Goal: Transaction & Acquisition: Purchase product/service

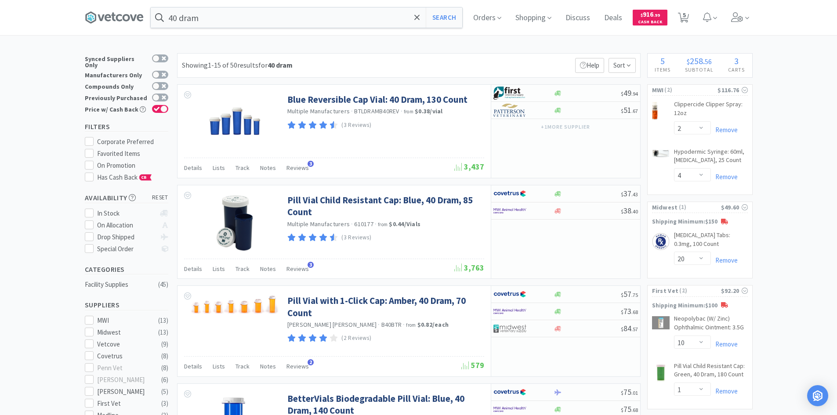
select select "2"
select select "4"
select select "20"
select select "10"
select select "1"
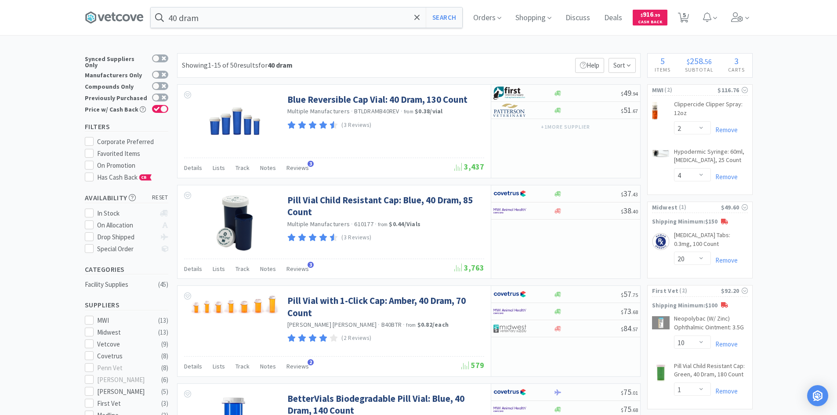
click at [216, 18] on input "40 dram" at bounding box center [306, 17] width 311 height 20
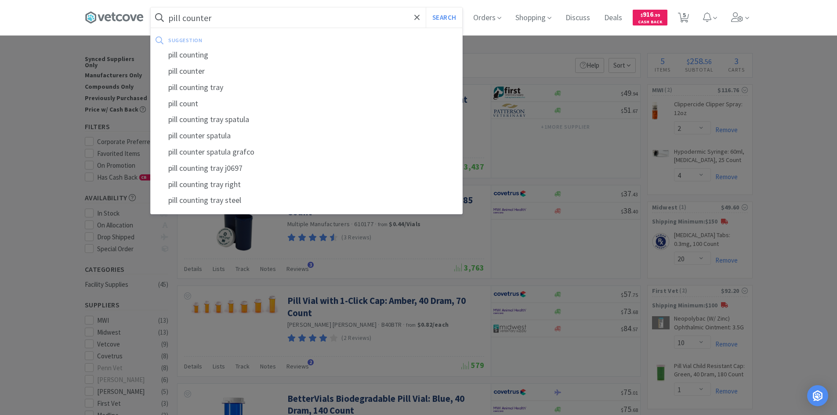
type input "pill counter"
click at [426, 7] on button "Search" at bounding box center [444, 17] width 36 height 20
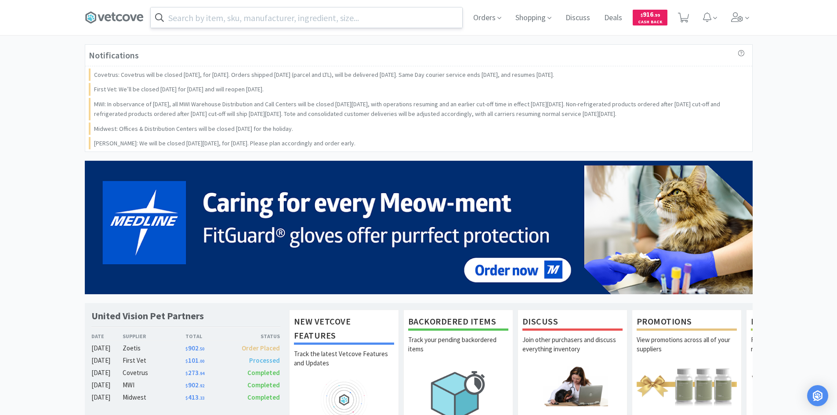
click at [274, 28] on div at bounding box center [306, 17] width 312 height 21
click at [268, 19] on input "text" at bounding box center [306, 17] width 311 height 20
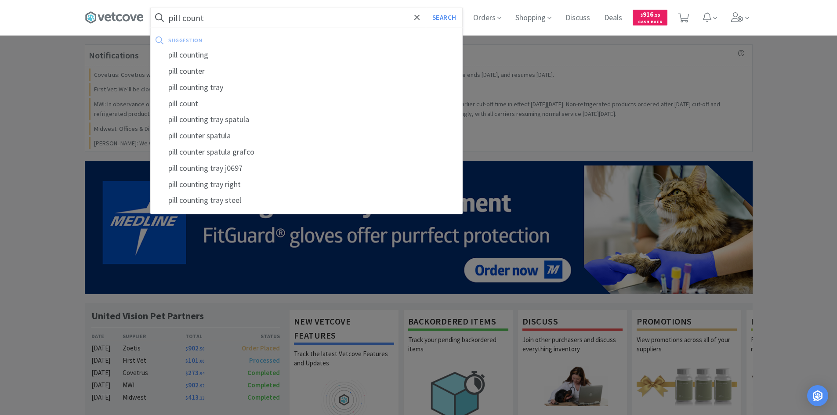
click at [426, 7] on button "Search" at bounding box center [444, 17] width 36 height 20
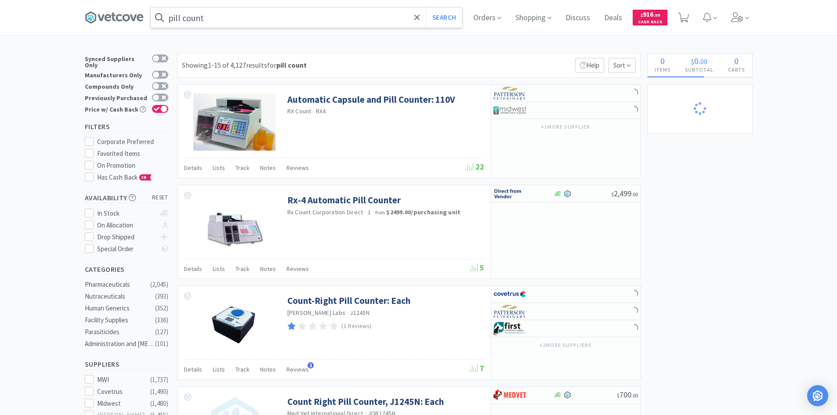
click at [272, 19] on input "pill count" at bounding box center [306, 17] width 311 height 20
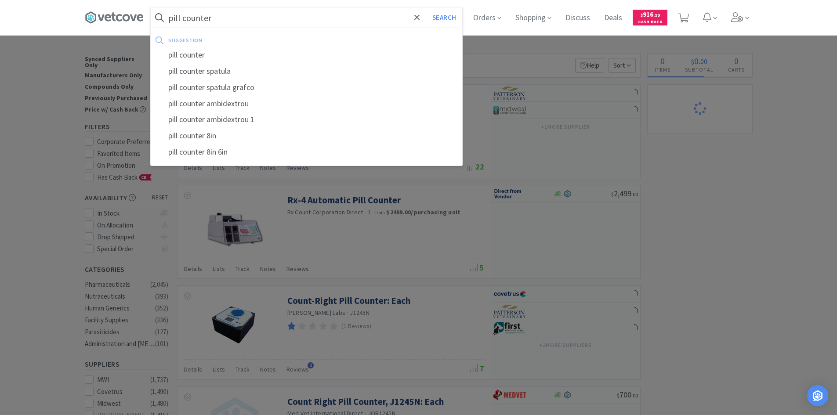
type input "pill counter"
click at [426, 7] on button "Search" at bounding box center [444, 17] width 36 height 20
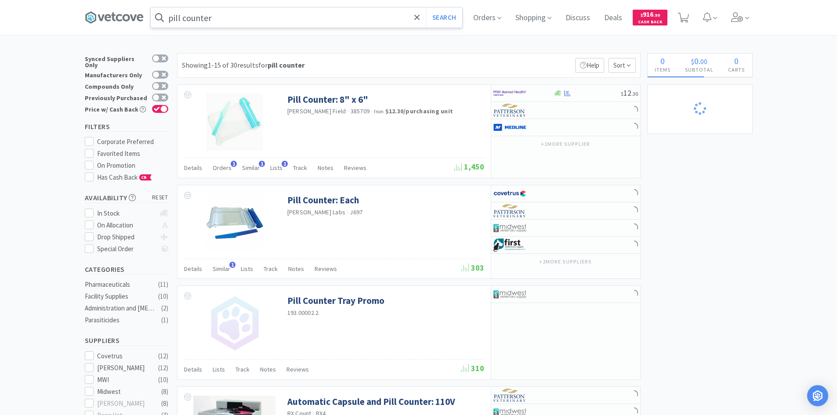
select select "2"
select select "4"
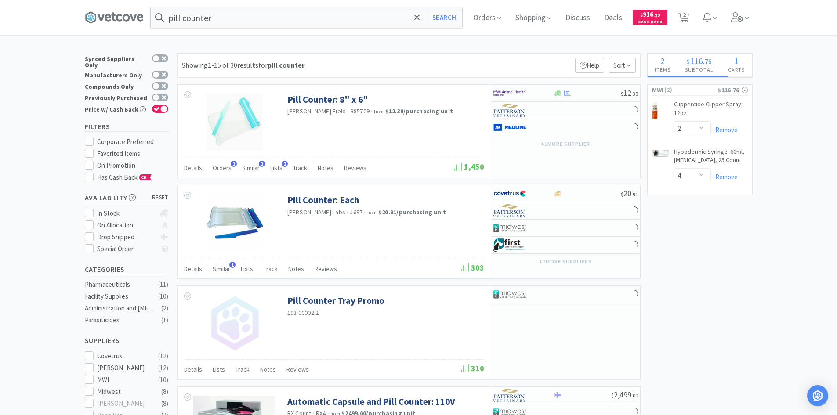
select select "10"
select select "1"
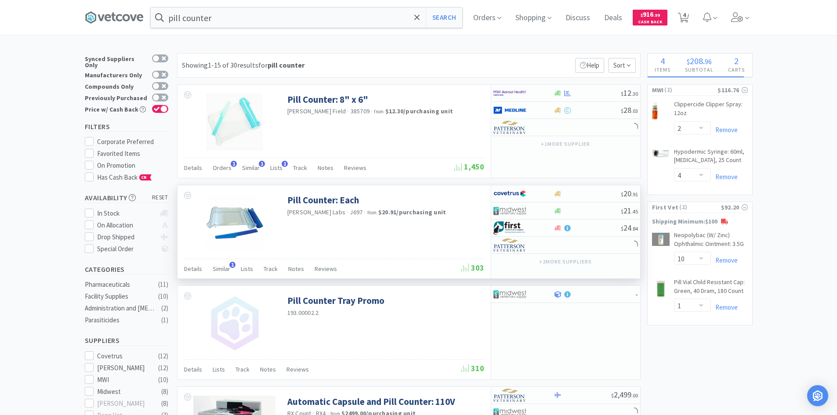
select select "20"
